Goal: Download file/media

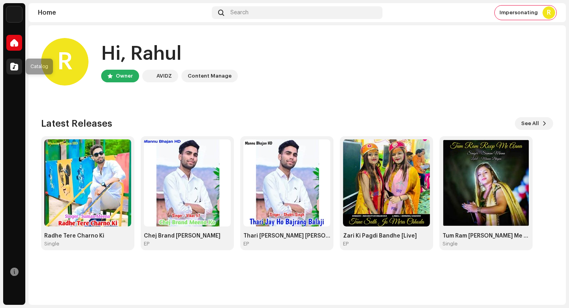
click at [21, 64] on div at bounding box center [14, 67] width 16 height 16
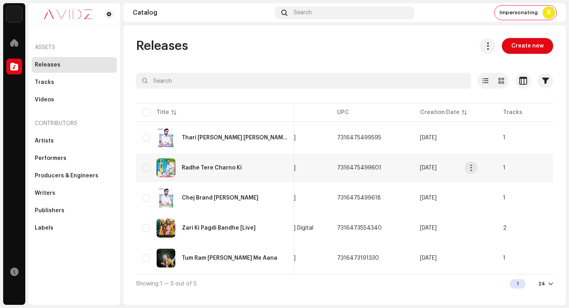
scroll to position [0, 143]
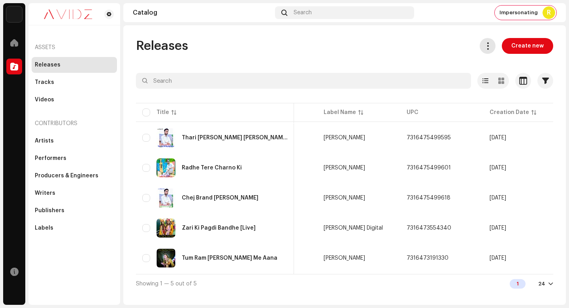
click at [491, 49] on span at bounding box center [488, 46] width 8 height 6
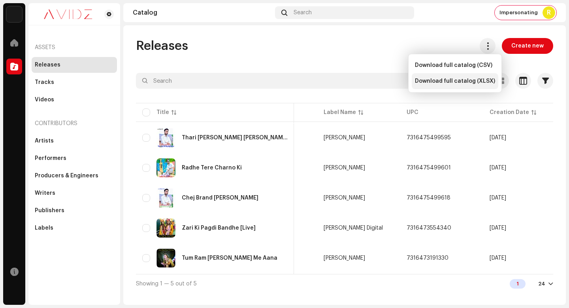
click at [479, 83] on span "Download full catalog (XLSX)" at bounding box center [455, 81] width 80 height 6
click at [341, 62] on div "Releases Create new Selected 0 Options Filters Release date Start date - End da…" at bounding box center [344, 165] width 443 height 255
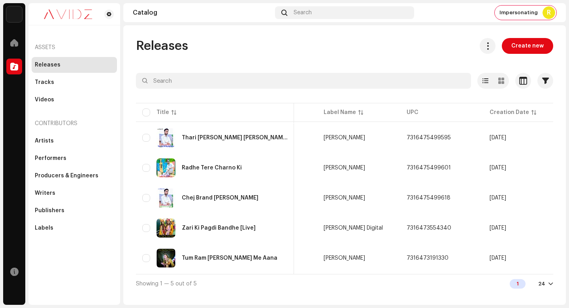
click at [310, 33] on div "Releases Create new Selected 0 Options Filters Release date Start date - End da…" at bounding box center [344, 164] width 443 height 279
click at [508, 14] on span "Impersonating" at bounding box center [519, 12] width 38 height 6
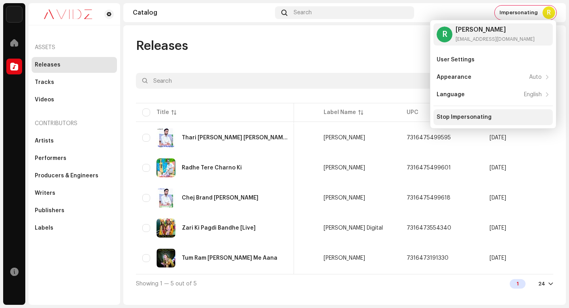
click at [495, 113] on div "Stop Impersonating" at bounding box center [493, 117] width 119 height 16
